Goal: Transaction & Acquisition: Purchase product/service

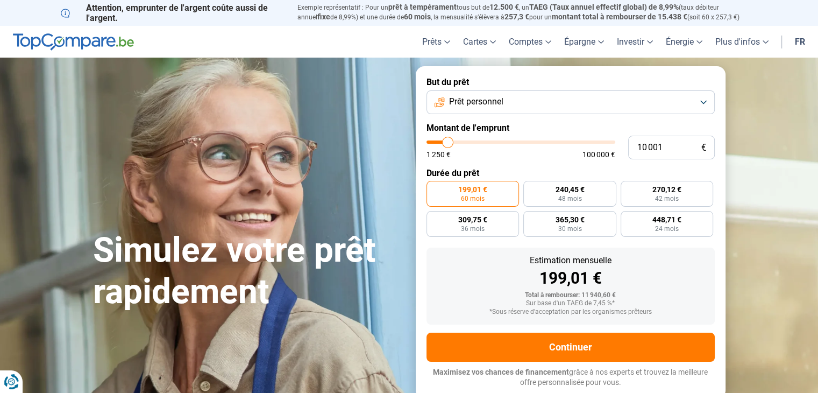
type input "9 500"
type input "9500"
type input "9 750"
type input "9750"
type input "10 000"
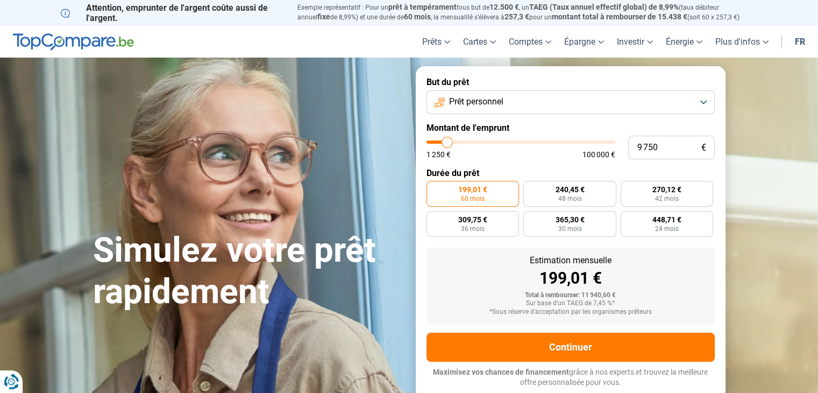
type input "10000"
type input "10 500"
type input "10500"
type input "11 250"
type input "11250"
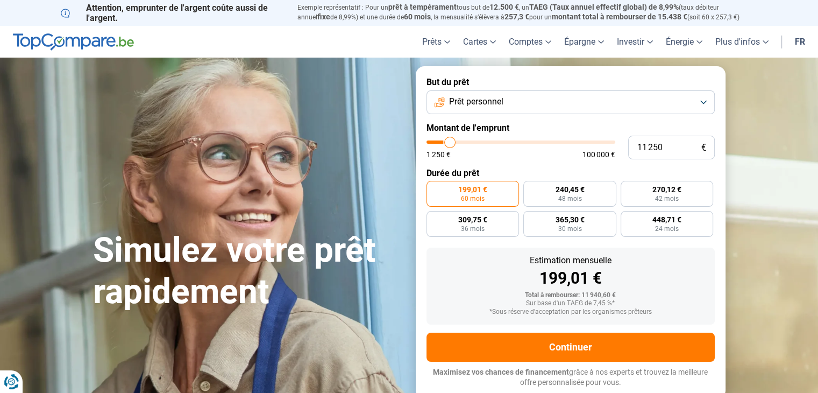
type input "11 750"
type input "11750"
type input "12 250"
type input "12250"
type input "12 500"
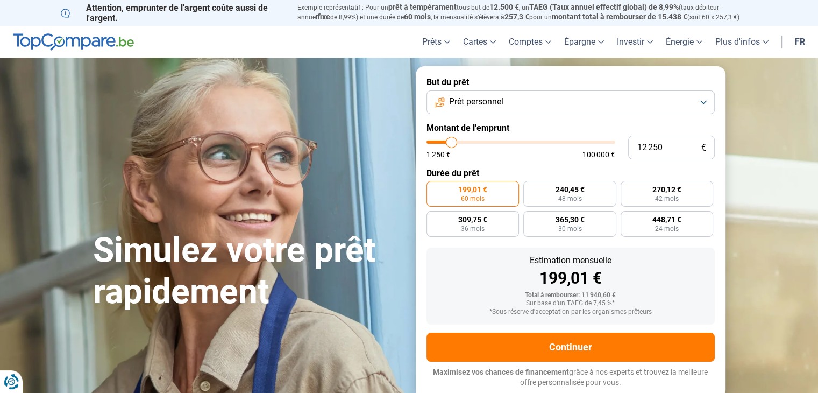
type input "12500"
type input "12 750"
type input "12750"
type input "13 000"
type input "13000"
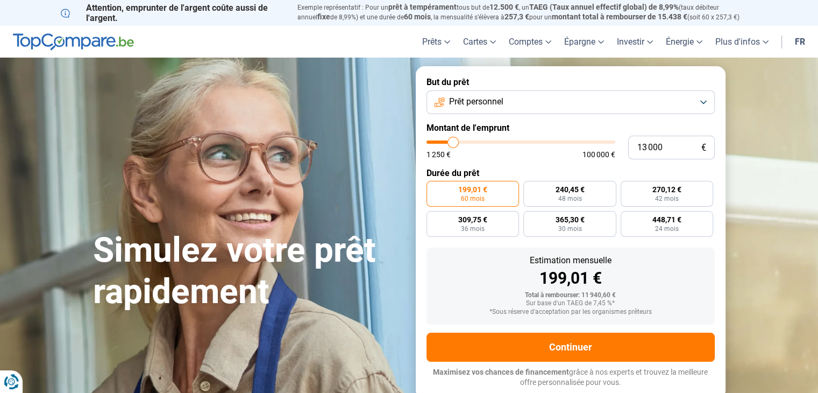
type input "13 250"
type input "13250"
type input "13 500"
type input "13500"
type input "14 000"
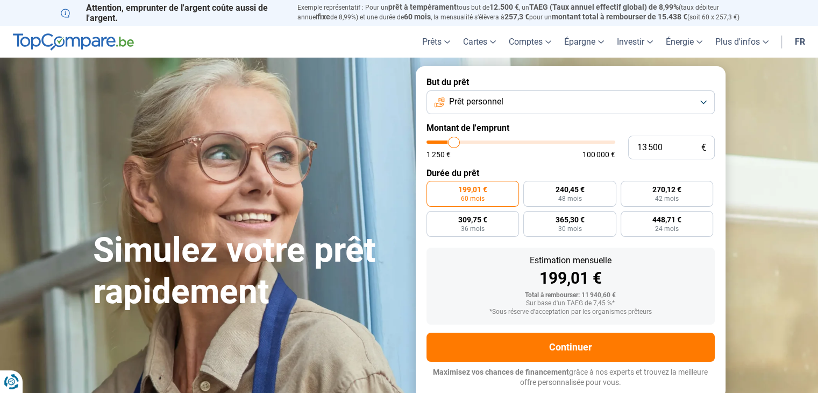
type input "14000"
type input "14 500"
type input "14500"
type input "15 000"
type input "15000"
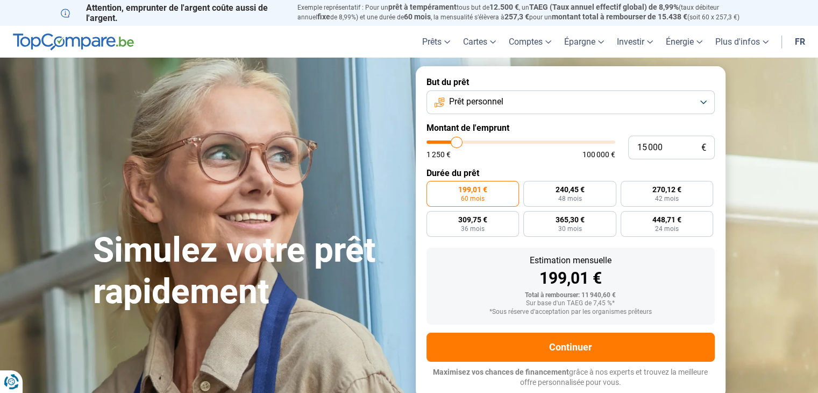
type input "15 250"
type input "15250"
type input "15 750"
type input "15750"
type input "16 250"
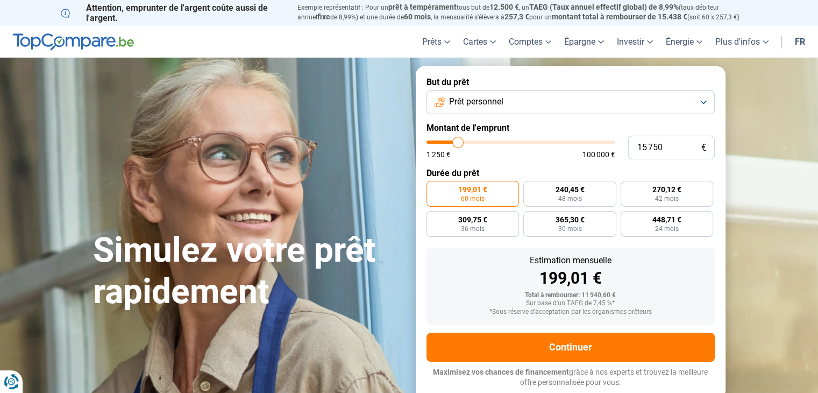
type input "16250"
type input "16 750"
type input "16750"
type input "17 000"
type input "17000"
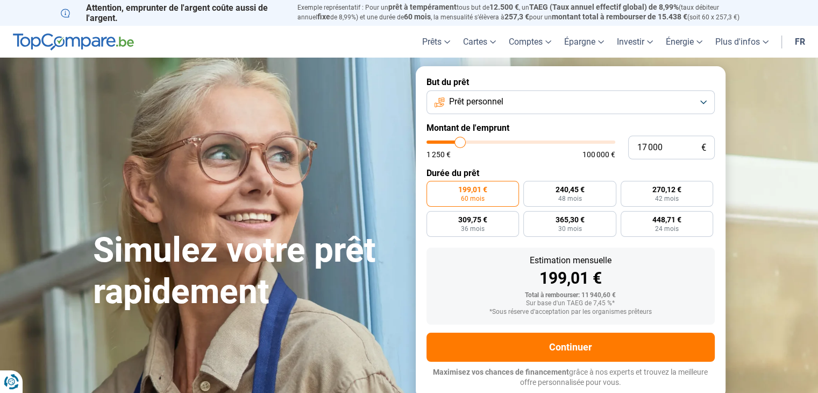
type input "16 500"
type input "16500"
type input "16 000"
type input "16000"
type input "15 750"
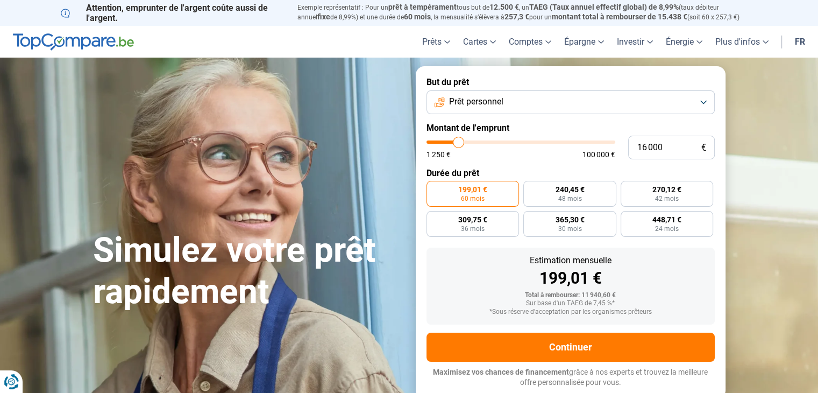
type input "15750"
type input "15 250"
type input "15250"
type input "14 750"
type input "14750"
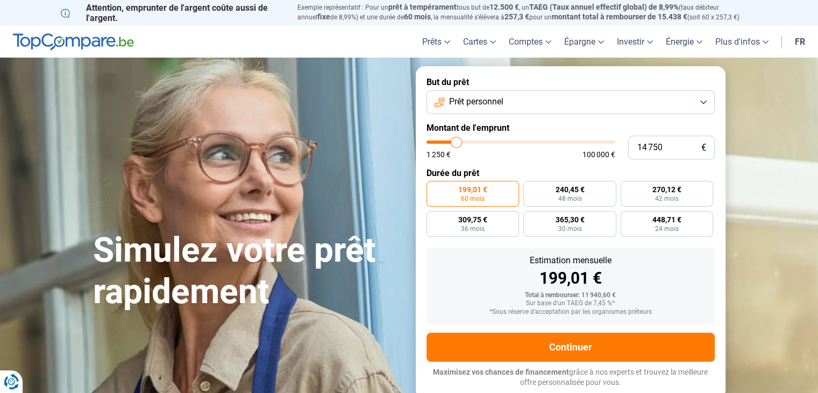
type input "14 000"
type input "14000"
type input "13 000"
type input "13000"
type input "12 000"
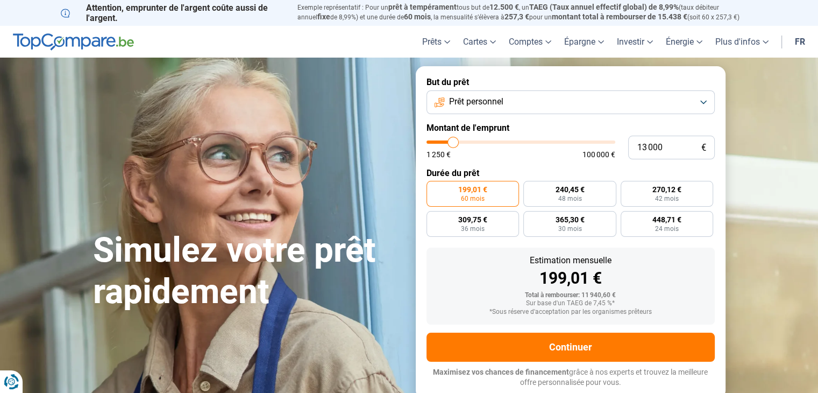
type input "12000"
type input "10 750"
type input "10750"
type input "9 500"
type input "9500"
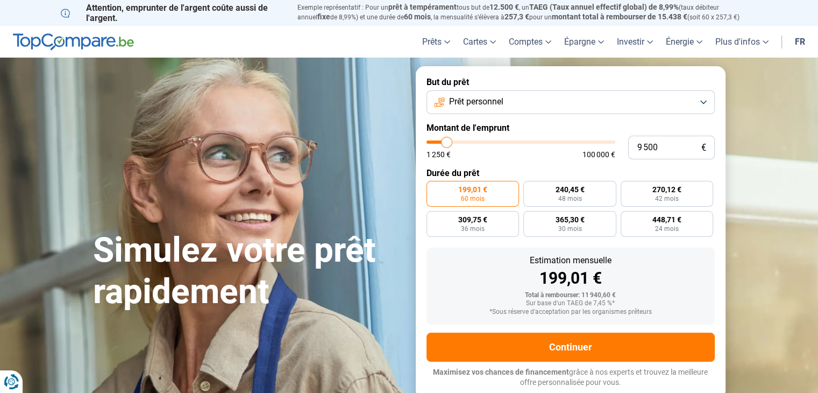
type input "8 250"
type input "8250"
type input "7 500"
type input "7500"
type input "7 000"
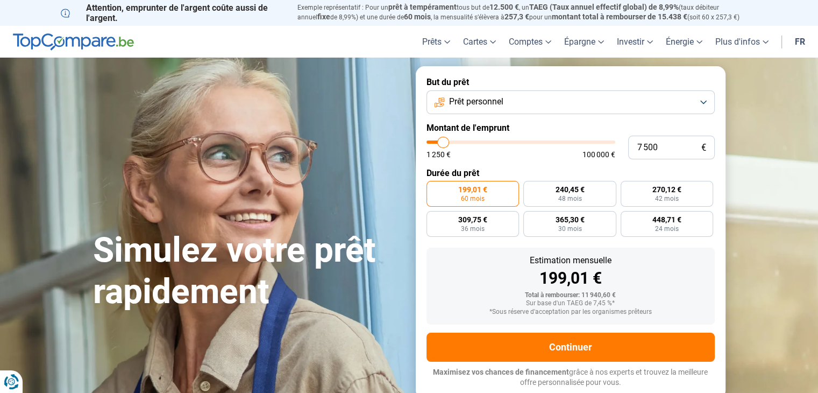
type input "7000"
type input "6 750"
type input "6750"
type input "6 500"
type input "6500"
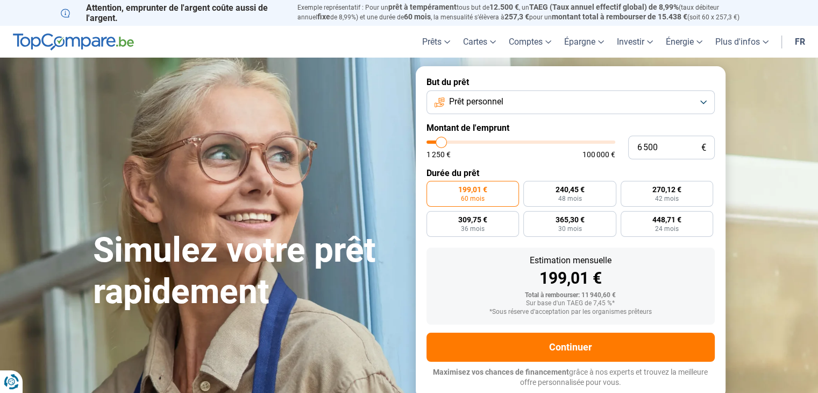
type input "6 250"
type input "6250"
type input "6 000"
type input "6000"
type input "5 500"
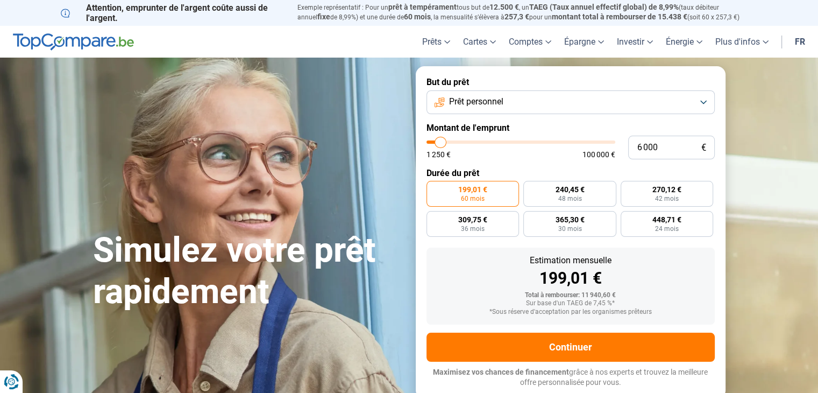
type input "5500"
type input "5 000"
type input "5000"
type input "4 750"
type input "4750"
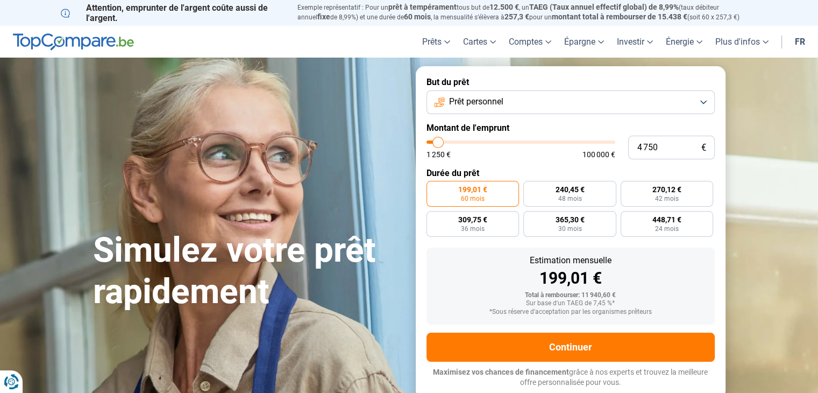
type input "4 500"
type input "4500"
type input "4 250"
type input "4250"
type input "3 750"
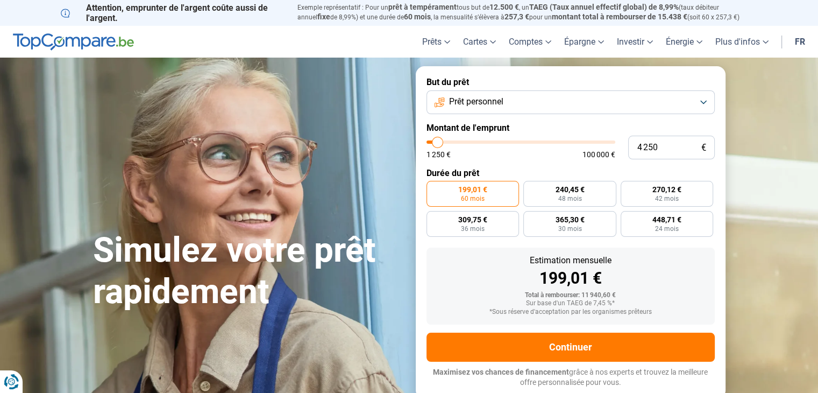
type input "3750"
type input "3 500"
type input "3500"
type input "3 250"
type input "3250"
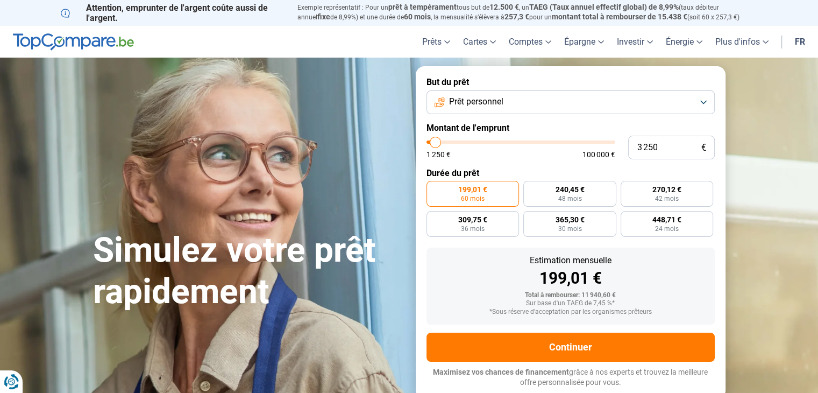
type input "3 000"
type input "3000"
type input "2 750"
type input "2750"
type input "2 500"
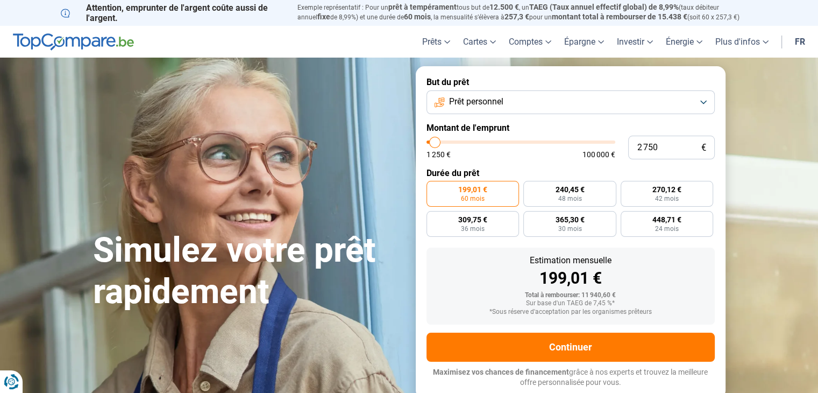
type input "2500"
type input "2 250"
type input "2250"
type input "1 750"
type input "1750"
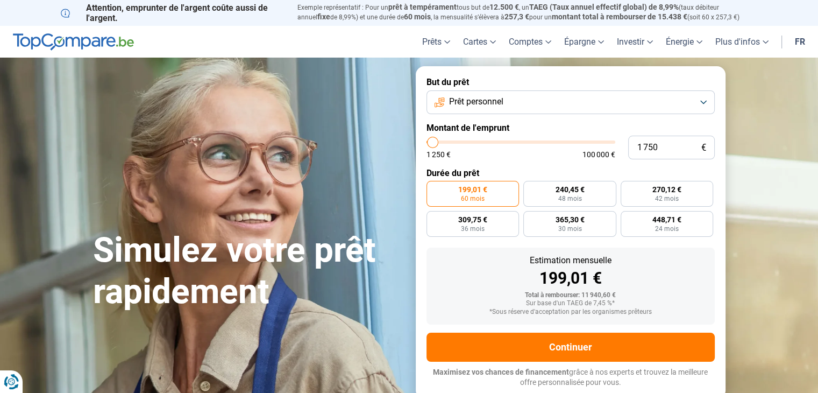
type input "2 000"
type input "2000"
type input "2 250"
type input "2250"
type input "2 500"
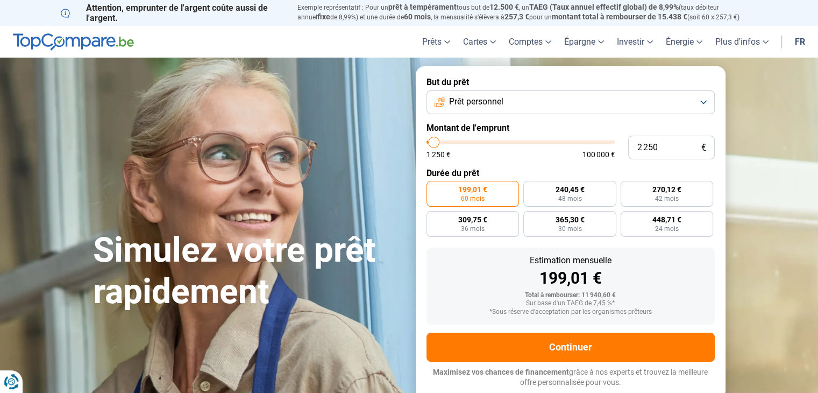
type input "2500"
type input "2 750"
type input "2750"
type input "2 500"
type input "2500"
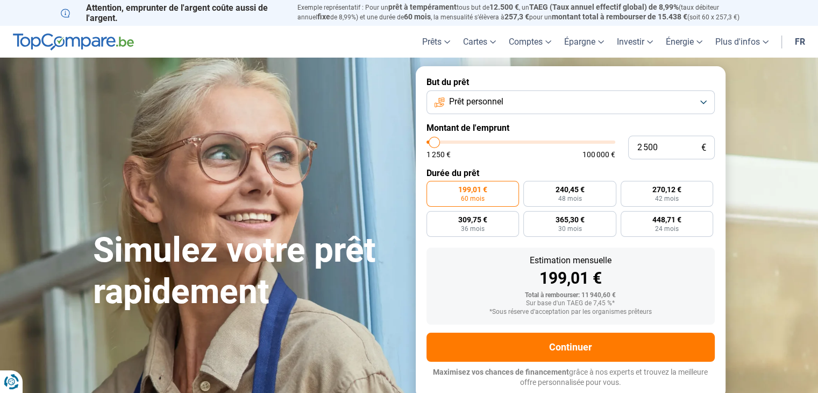
type input "2 250"
type input "2250"
type input "2 500"
type input "2500"
type input "2 750"
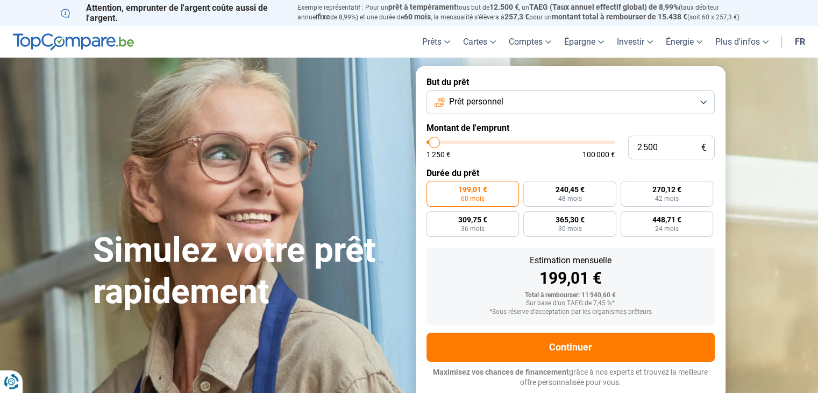
type input "2750"
type input "2 500"
type input "2500"
type input "2 250"
type input "2250"
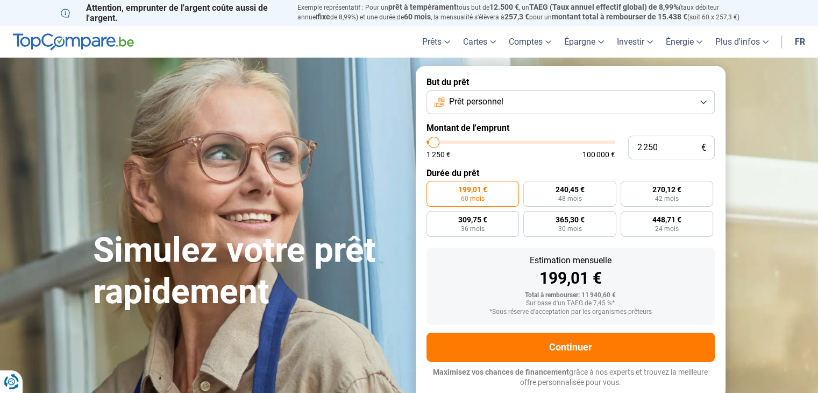
type input "2 500"
type input "2500"
type input "2 750"
drag, startPoint x: 446, startPoint y: 142, endPoint x: 435, endPoint y: 141, distance: 11.8
type input "2750"
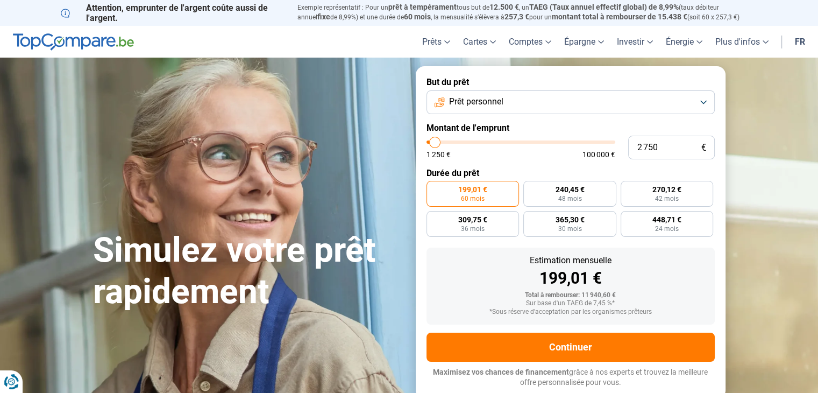
click at [435, 141] on input "range" at bounding box center [521, 141] width 189 height 3
radio input "true"
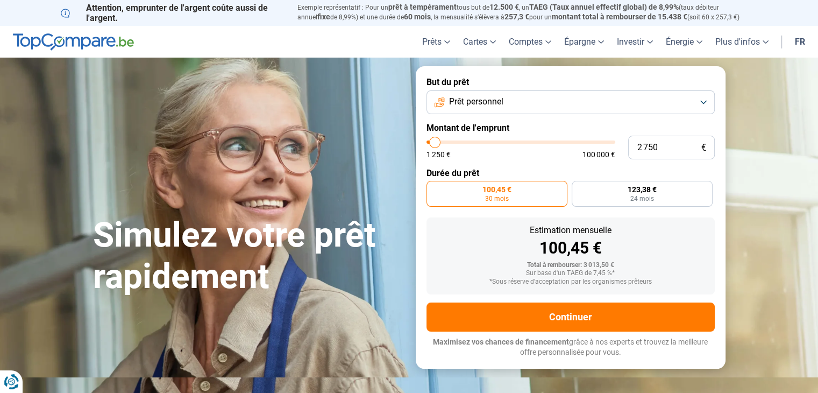
click at [434, 143] on input "range" at bounding box center [521, 141] width 189 height 3
click at [430, 143] on input "range" at bounding box center [521, 141] width 189 height 3
type input "3 000"
type input "3000"
type input "2 750"
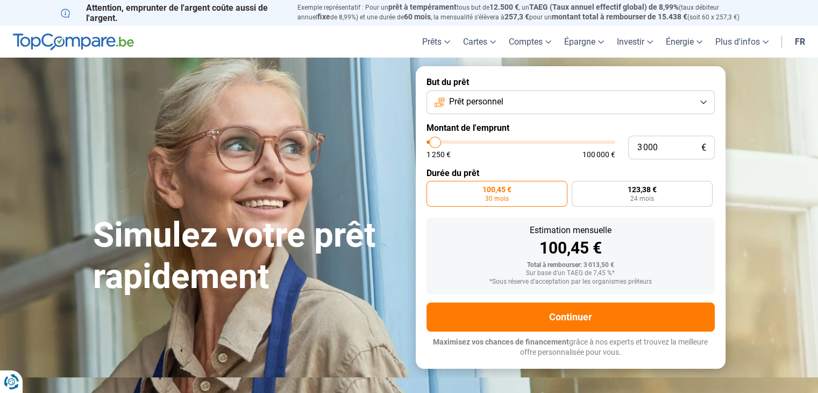
type input "2750"
type input "2 500"
type input "2500"
type input "2 250"
type input "2250"
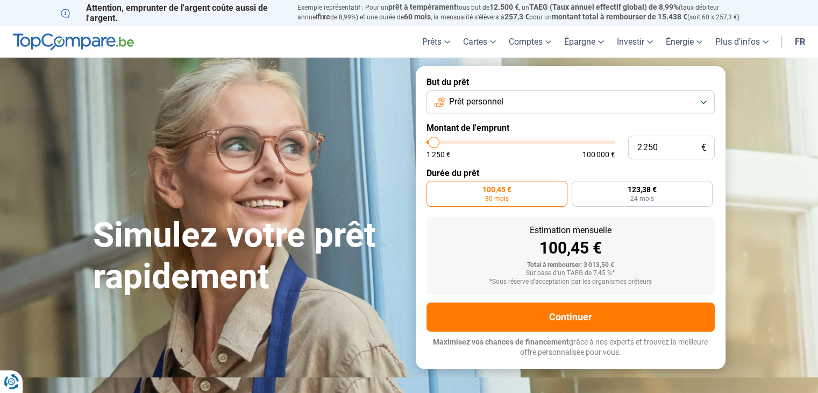
type input "2 500"
type input "2500"
type input "2 750"
type input "2750"
click at [435, 140] on input "range" at bounding box center [521, 141] width 189 height 3
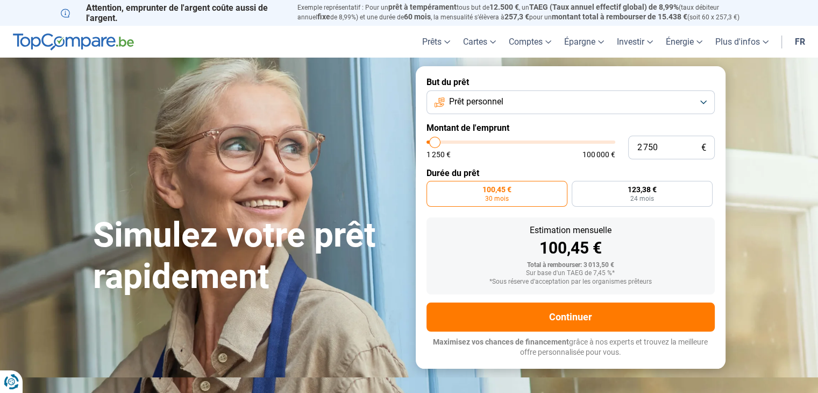
type input "1 250"
type input "1250"
type input "1 500"
type input "1500"
type input "1 750"
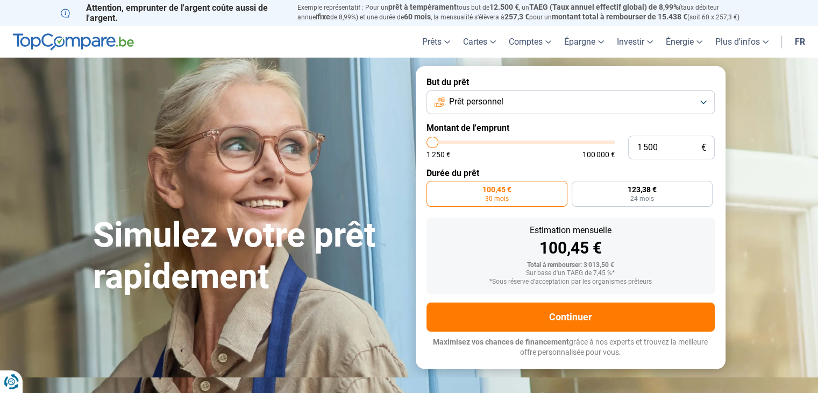
type input "1750"
type input "2 250"
type input "2250"
type input "2 500"
type input "2500"
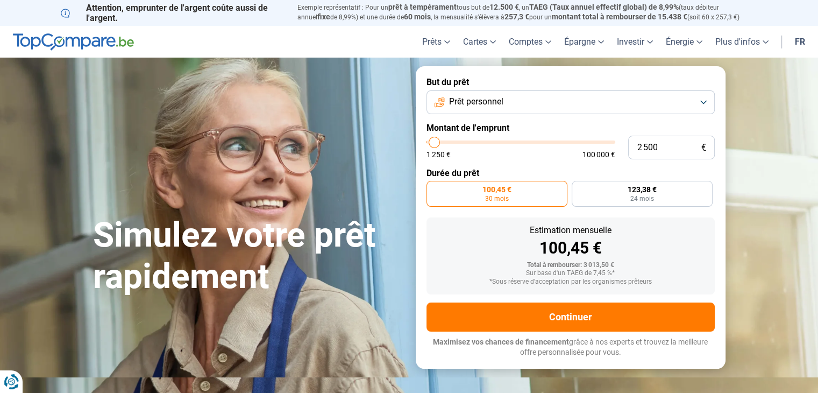
type input "2 750"
type input "2750"
type input "3 000"
type input "3000"
type input "3 500"
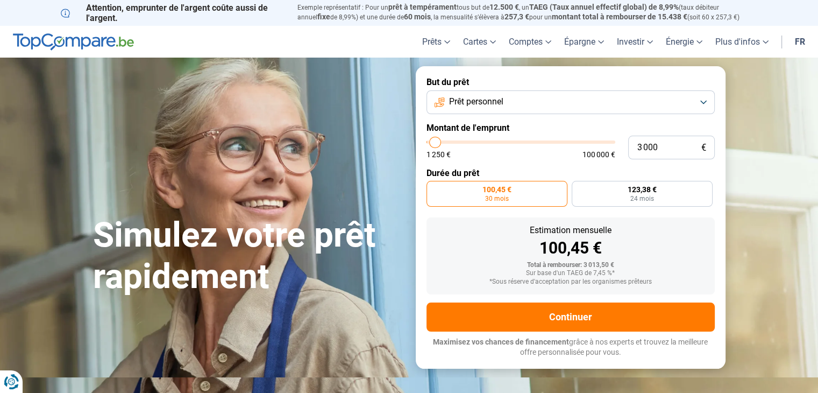
type input "3500"
type input "3 750"
type input "3750"
type input "3 500"
type input "3500"
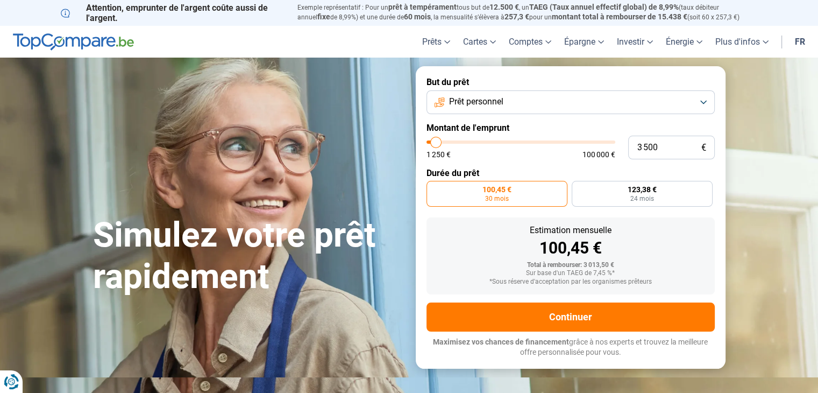
type input "3 250"
type input "3250"
type input "3 000"
type input "3000"
type input "2 750"
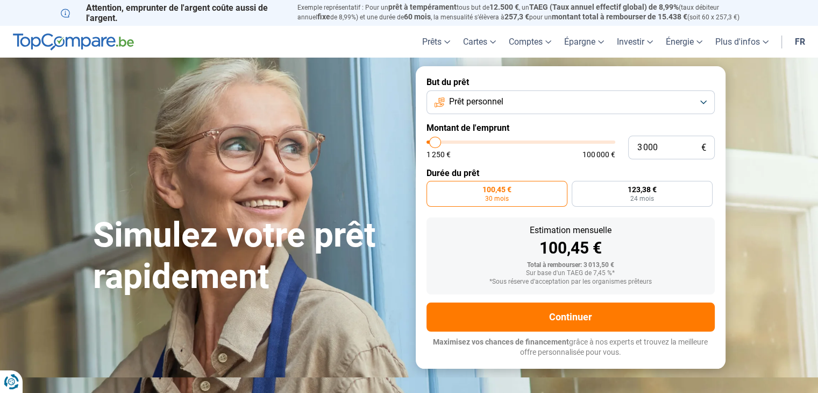
type input "2750"
type input "2 500"
type input "2500"
type input "2 250"
type input "2250"
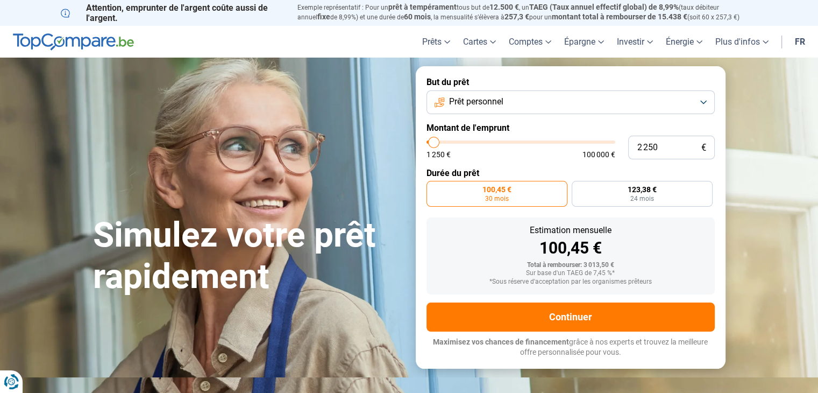
type input "2 000"
type input "2000"
type input "1 750"
type input "1750"
type input "1 500"
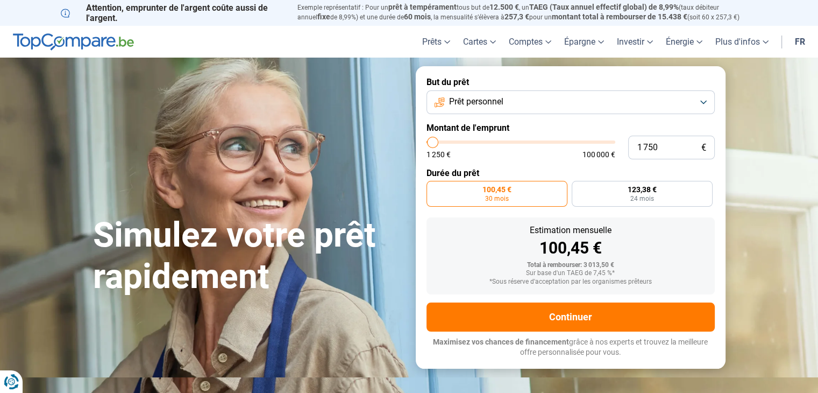
type input "1500"
type input "1 250"
type input "1250"
type input "1 500"
type input "1500"
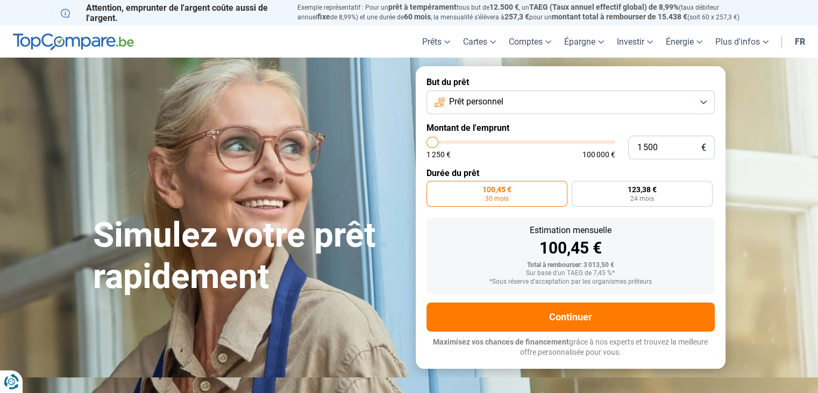
type input "1 750"
type input "1750"
type input "2 000"
type input "2000"
type input "2 250"
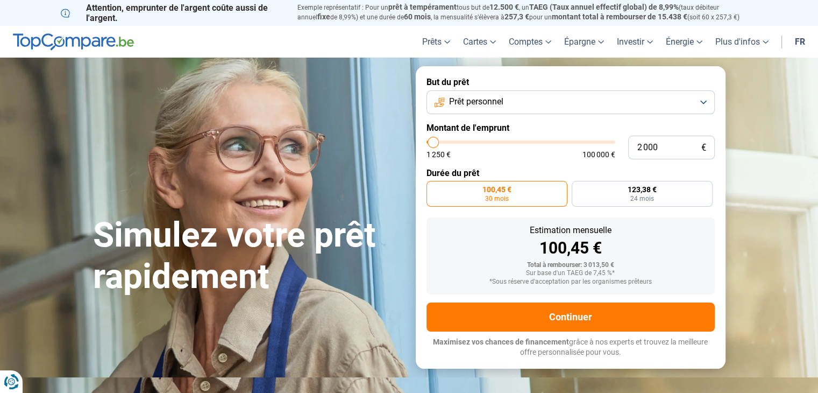
type input "2250"
type input "2 500"
type input "2500"
click at [435, 141] on input "range" at bounding box center [521, 141] width 189 height 3
radio input "true"
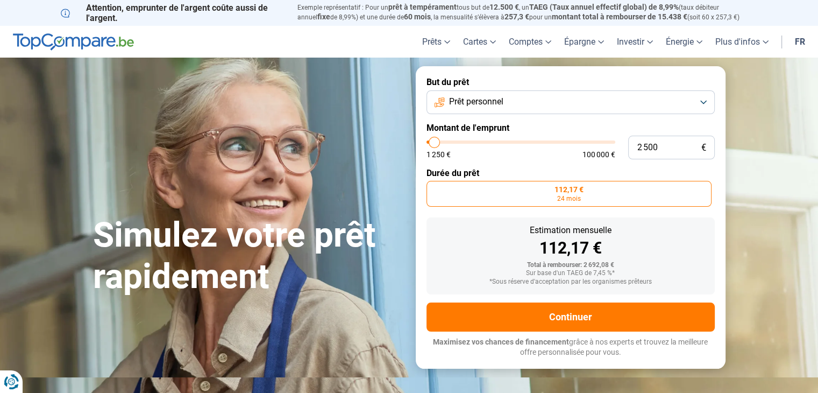
click at [709, 97] on button "Prêt personnel" at bounding box center [571, 102] width 288 height 24
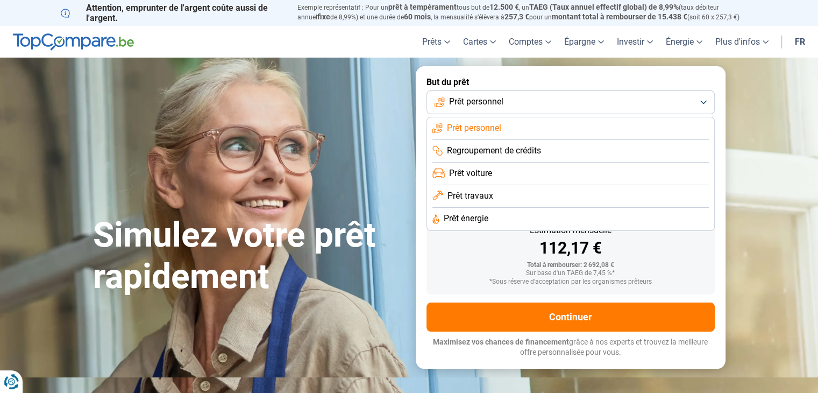
click at [708, 97] on button "Prêt personnel" at bounding box center [571, 102] width 288 height 24
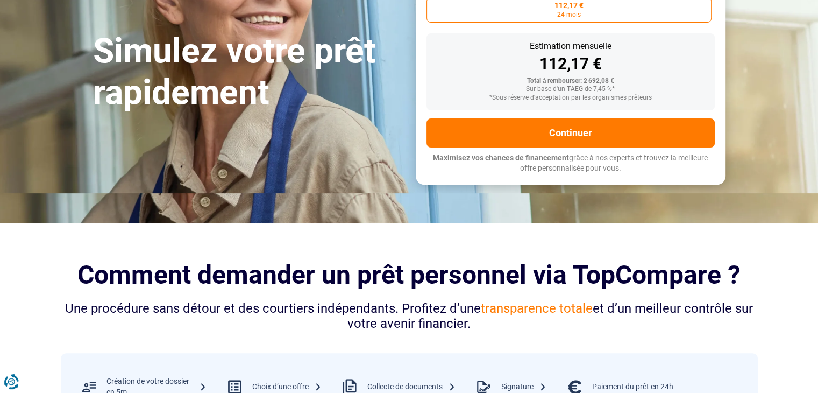
scroll to position [161, 0]
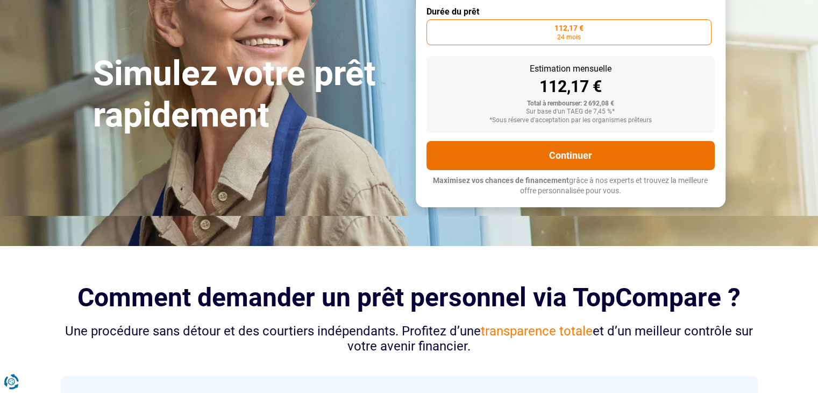
click at [613, 154] on button "Continuer" at bounding box center [571, 155] width 288 height 29
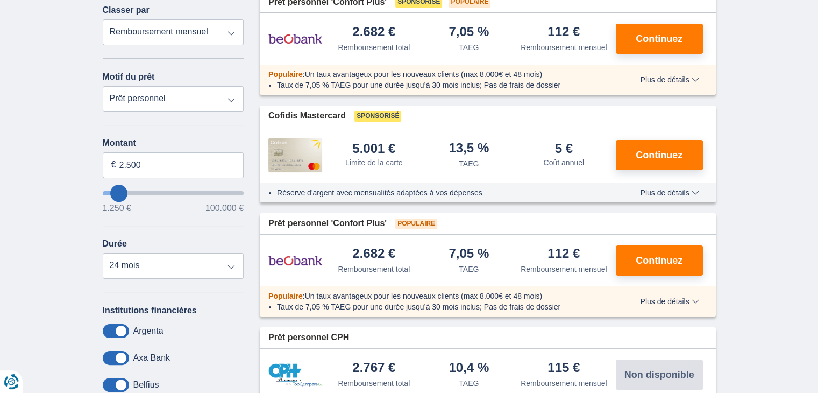
scroll to position [161, 0]
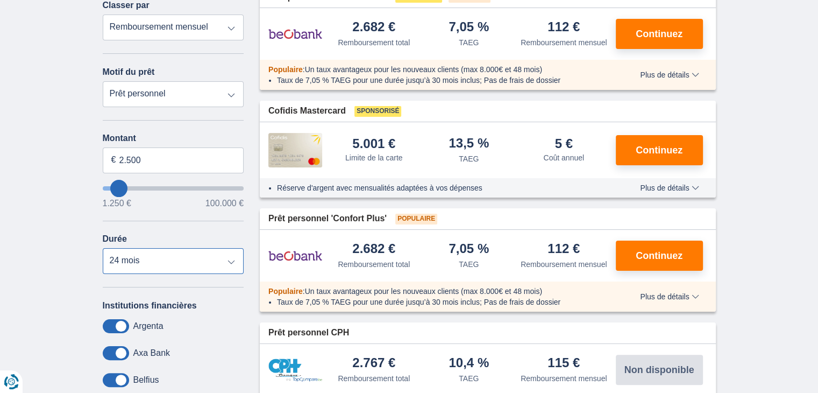
click at [230, 257] on select "12 mois 18 mois 24 mois" at bounding box center [173, 261] width 141 height 26
click at [16, 291] on div "× widget.non-eligible-application.title widget.non-eligible-application.text no…" at bounding box center [409, 364] width 818 height 803
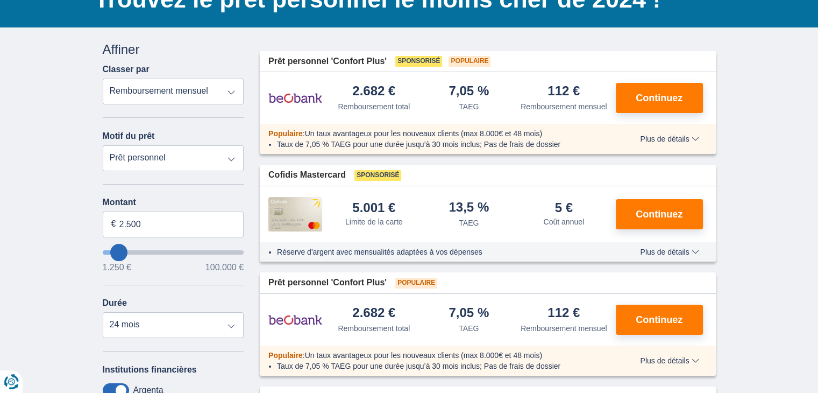
scroll to position [0, 0]
